Goal: Navigation & Orientation: Find specific page/section

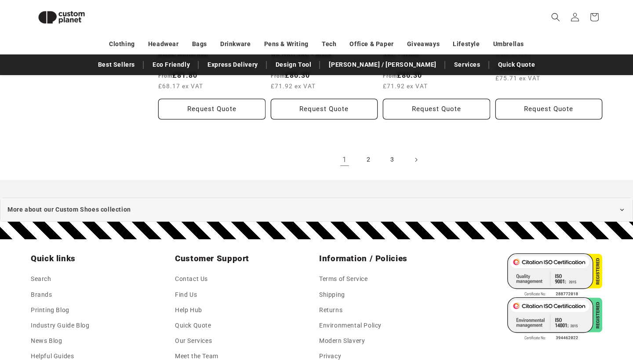
scroll to position [1013, 0]
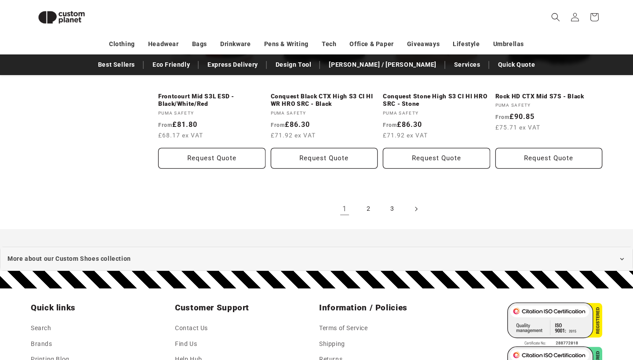
click at [413, 214] on span "Next page" at bounding box center [415, 209] width 9 height 9
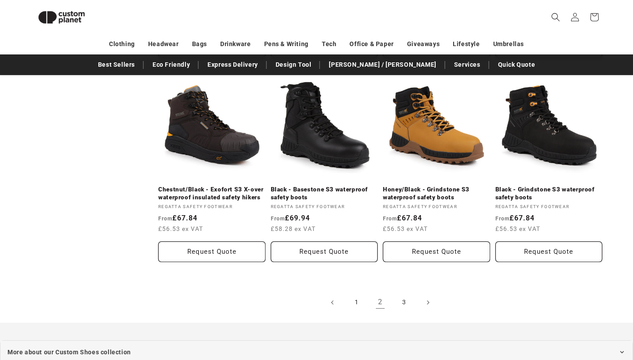
scroll to position [929, 0]
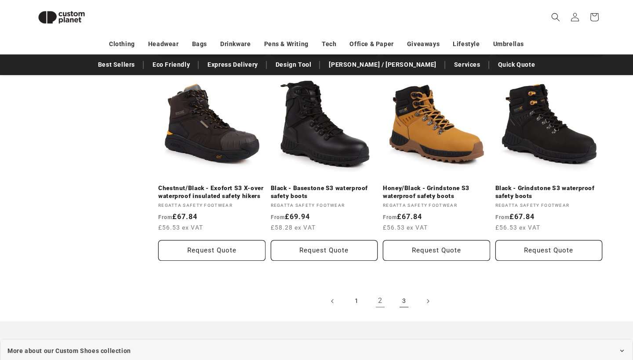
click at [404, 311] on link "3" at bounding box center [403, 301] width 19 height 19
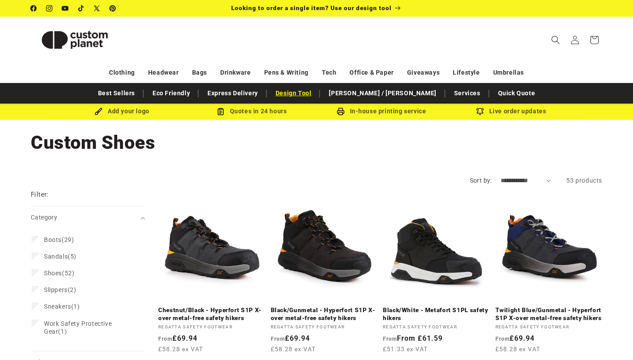
click at [316, 94] on link "Design Tool" at bounding box center [293, 93] width 45 height 15
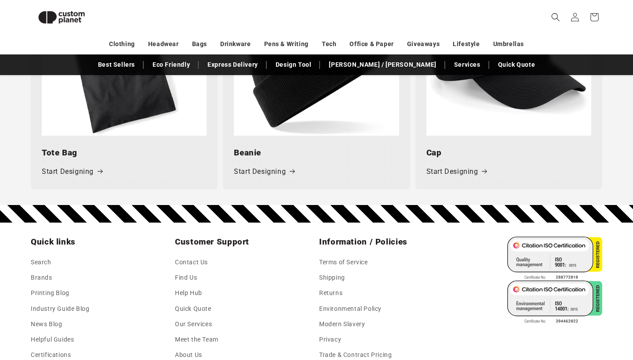
scroll to position [1113, 0]
